Goal: Task Accomplishment & Management: Manage account settings

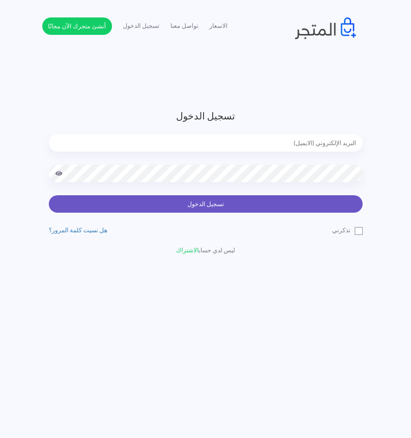
type input "[EMAIL_ADDRESS][DOMAIN_NAME]"
click at [331, 208] on button "تسجيل الدخول" at bounding box center [206, 203] width 314 height 17
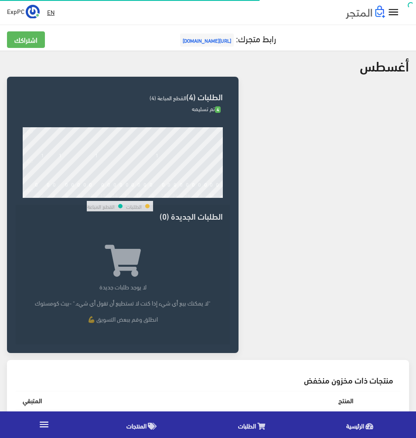
click at [390, 15] on icon "" at bounding box center [393, 12] width 13 height 13
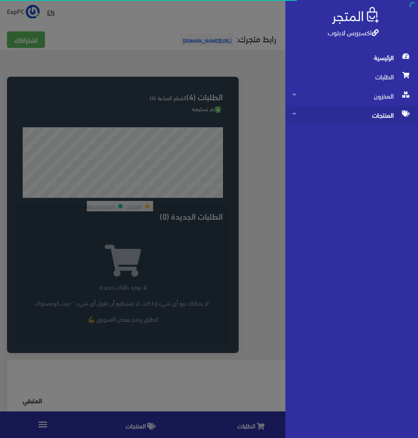
click at [375, 120] on span "المنتجات" at bounding box center [351, 114] width 119 height 19
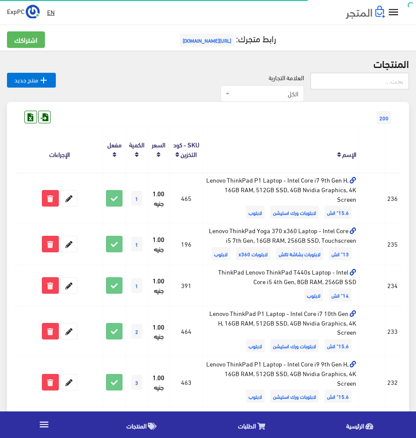
click at [358, 81] on input "text" at bounding box center [359, 81] width 98 height 17
type input "i7 8th]"
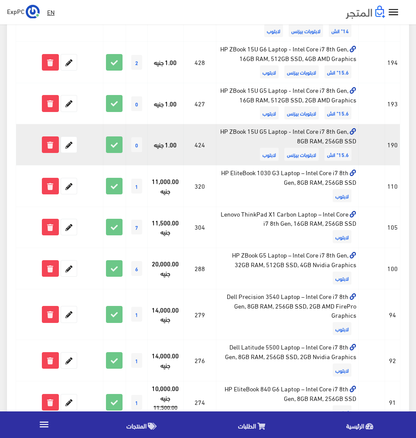
scroll to position [479, 0]
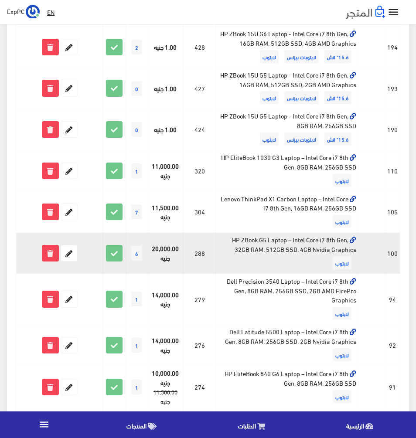
drag, startPoint x: 229, startPoint y: 238, endPoint x: 323, endPoint y: 248, distance: 95.1
click at [323, 248] on td "HP ZBook G5 Laptop – Intel Core i7 8th Gen, 32GB RAM, 512GB SSD, 4GB Nvidia Gra…" at bounding box center [287, 253] width 143 height 41
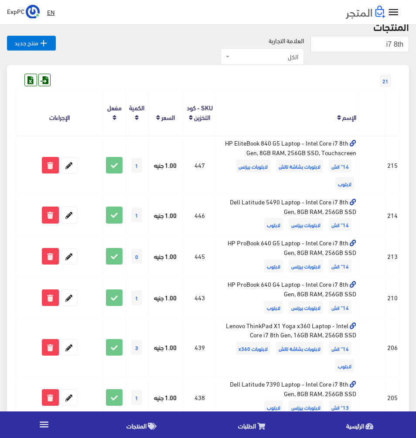
scroll to position [0, 0]
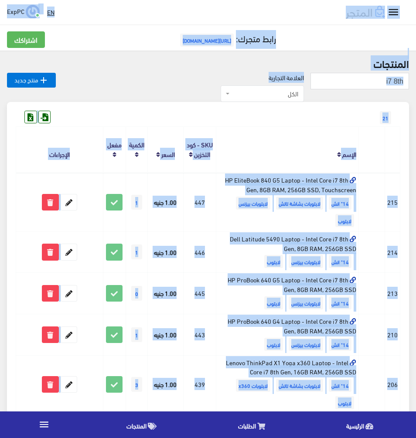
drag, startPoint x: 0, startPoint y: 139, endPoint x: 407, endPoint y: 45, distance: 418.6
